Goal: Task Accomplishment & Management: Manage account settings

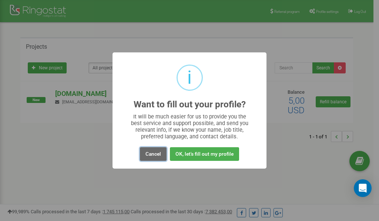
click at [150, 153] on button "Cancel" at bounding box center [153, 155] width 27 height 14
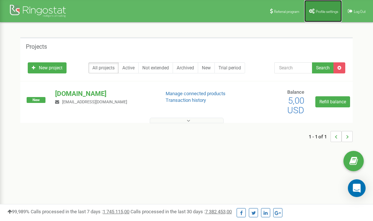
click at [320, 9] on link "Profile settings" at bounding box center [323, 11] width 38 height 22
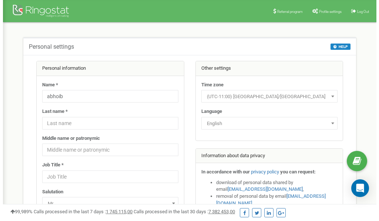
scroll to position [37, 0]
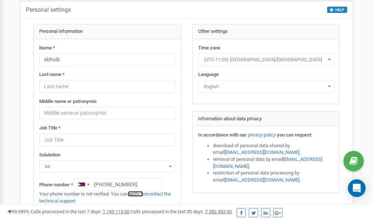
click at [140, 194] on link "verify it" at bounding box center [135, 195] width 15 height 6
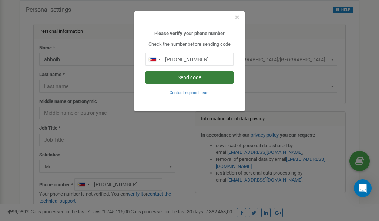
click at [179, 78] on button "Send code" at bounding box center [189, 77] width 88 height 13
